Goal: Task Accomplishment & Management: Manage account settings

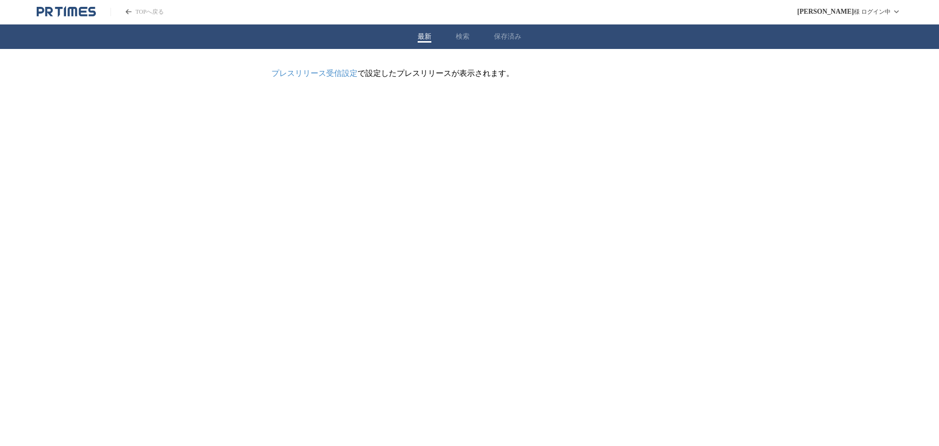
click at [512, 40] on button "保存済み" at bounding box center [507, 36] width 27 height 9
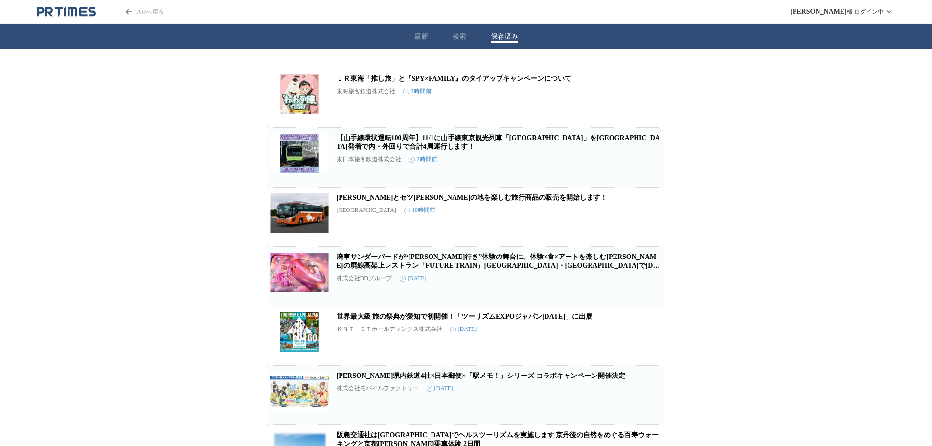
click at [409, 259] on link "廃車サンダーバードが“[PERSON_NAME]行き”体験の舞台に。体験×食×アートを楽しむ[PERSON_NAME]の廃線高架上レストラン「FUTURE T…" at bounding box center [499, 265] width 325 height 25
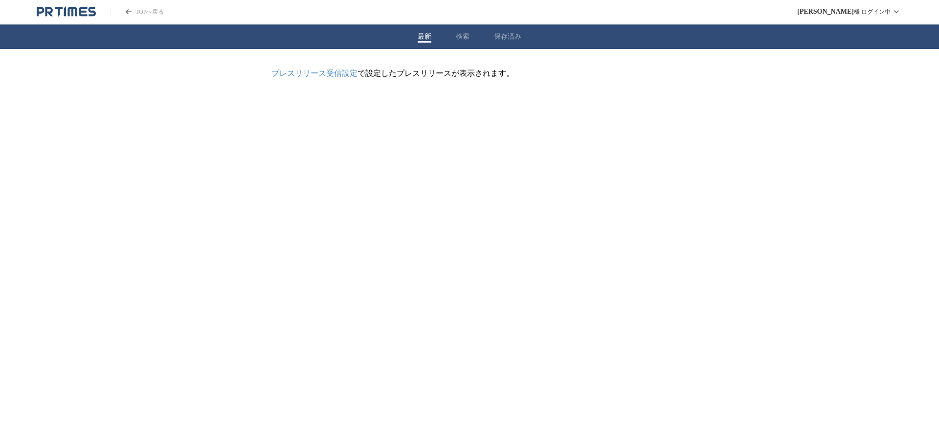
click at [494, 38] on div "最新 検索 保存済み" at bounding box center [469, 36] width 939 height 24
click at [496, 37] on button "保存済み" at bounding box center [507, 36] width 27 height 9
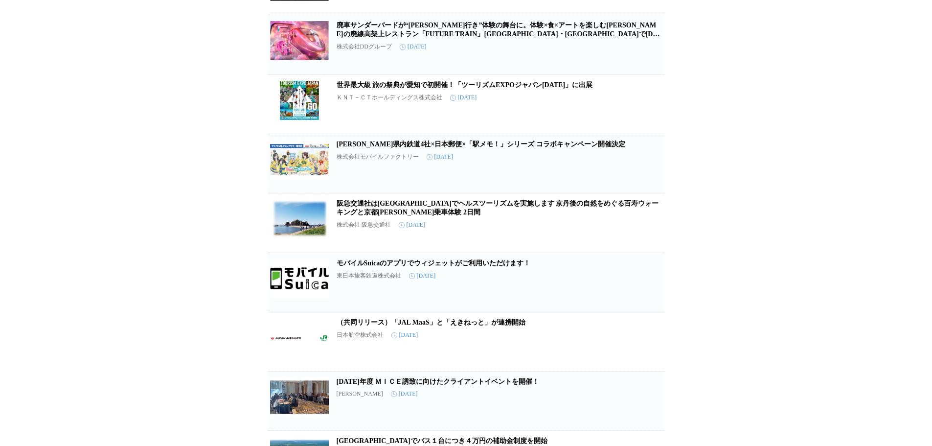
scroll to position [326, 0]
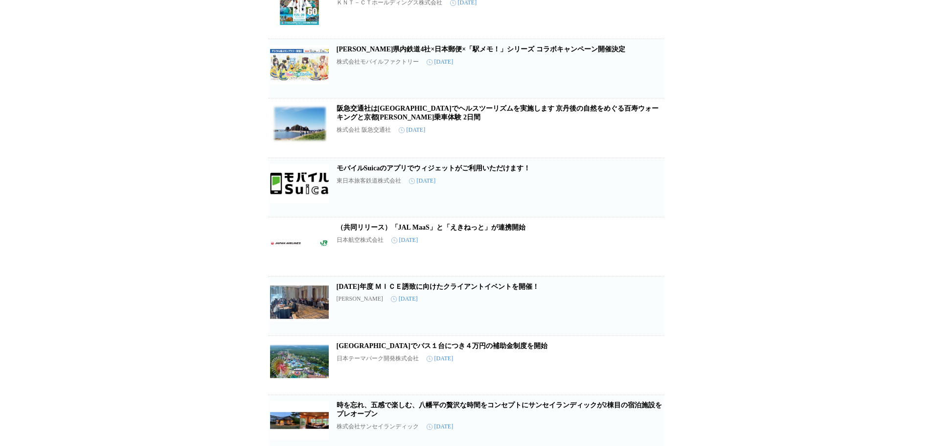
click at [652, 209] on button "保存を解除" at bounding box center [648, 200] width 31 height 31
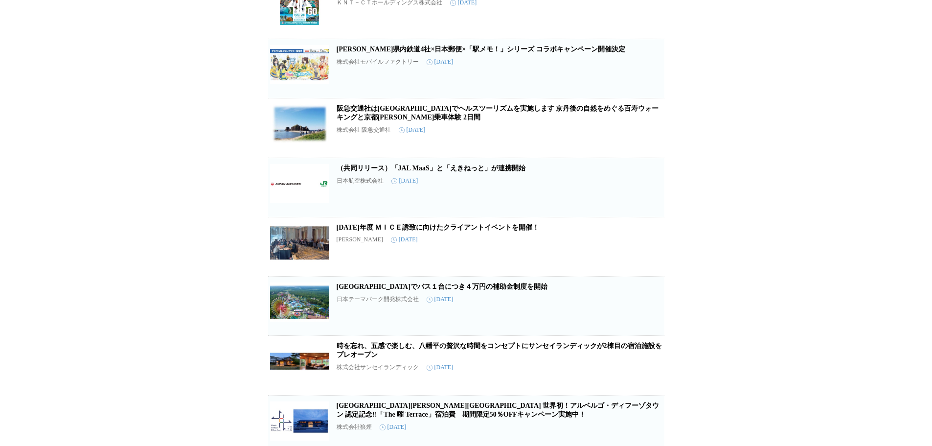
click at [652, 209] on button "保存を解除" at bounding box center [648, 200] width 31 height 31
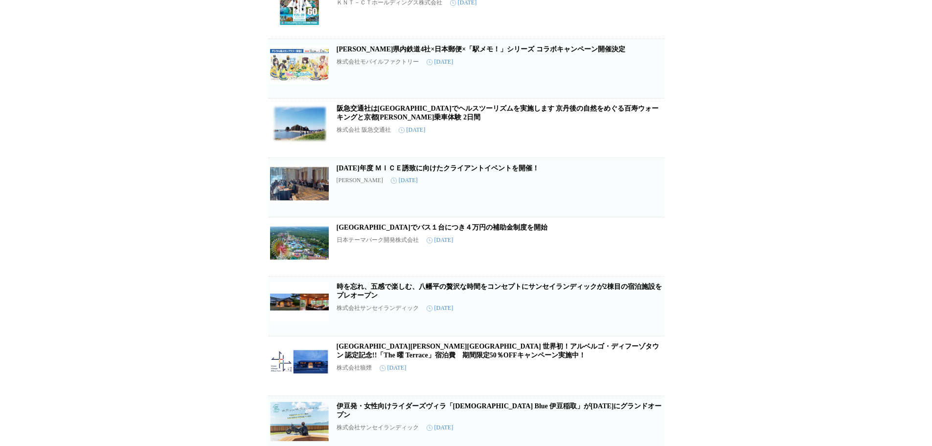
click at [652, 209] on button "保存を解除" at bounding box center [648, 200] width 31 height 31
click at [652, 207] on button "保存を解除" at bounding box center [648, 200] width 31 height 31
click at [647, 206] on span "保存を解除" at bounding box center [649, 202] width 24 height 7
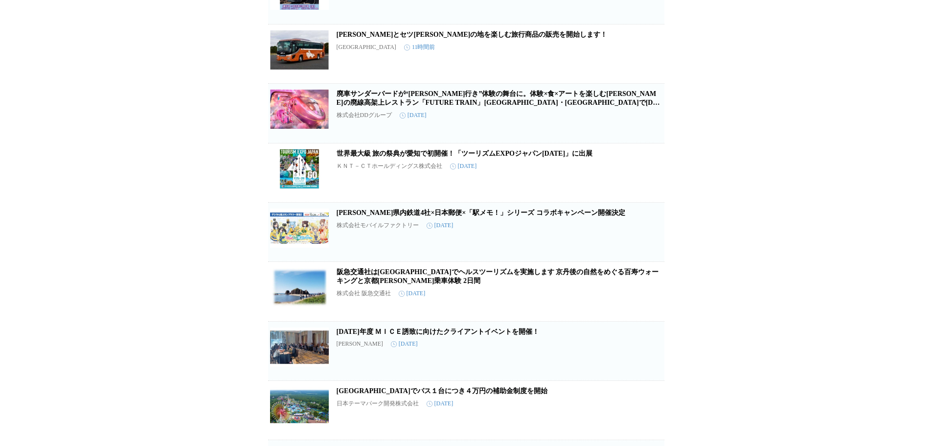
click at [552, 216] on link "[PERSON_NAME]県内鉄道4社×日本郵便×「駅メモ！」シリーズ コラボキャンペーン開催決定" at bounding box center [481, 212] width 289 height 7
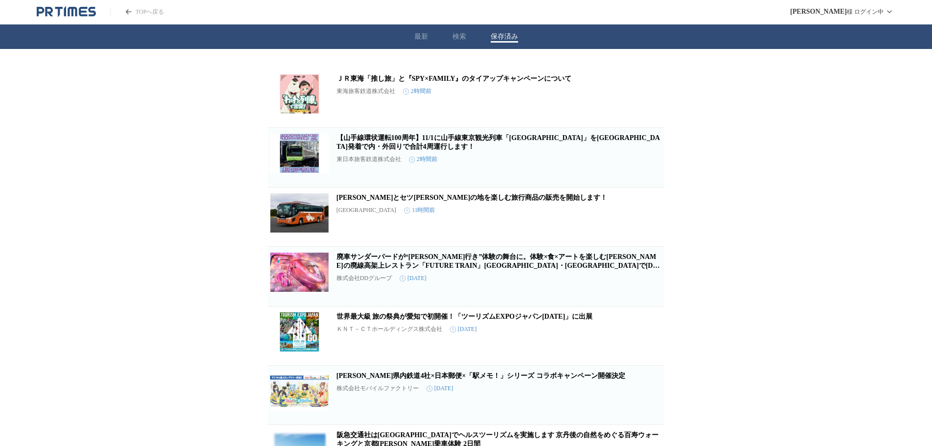
click at [367, 76] on link "ＪＲ東海「推し旅」と『SPY×FAMILY』のタイアップキャンペーンについて" at bounding box center [454, 78] width 235 height 7
click at [359, 261] on link "廃車サンダーバードが“[PERSON_NAME]行き”体験の舞台に。体験×食×アートを楽しむ[PERSON_NAME]の廃線高架上レストラン「FUTURE T…" at bounding box center [499, 265] width 325 height 25
